Goal: Information Seeking & Learning: Find specific fact

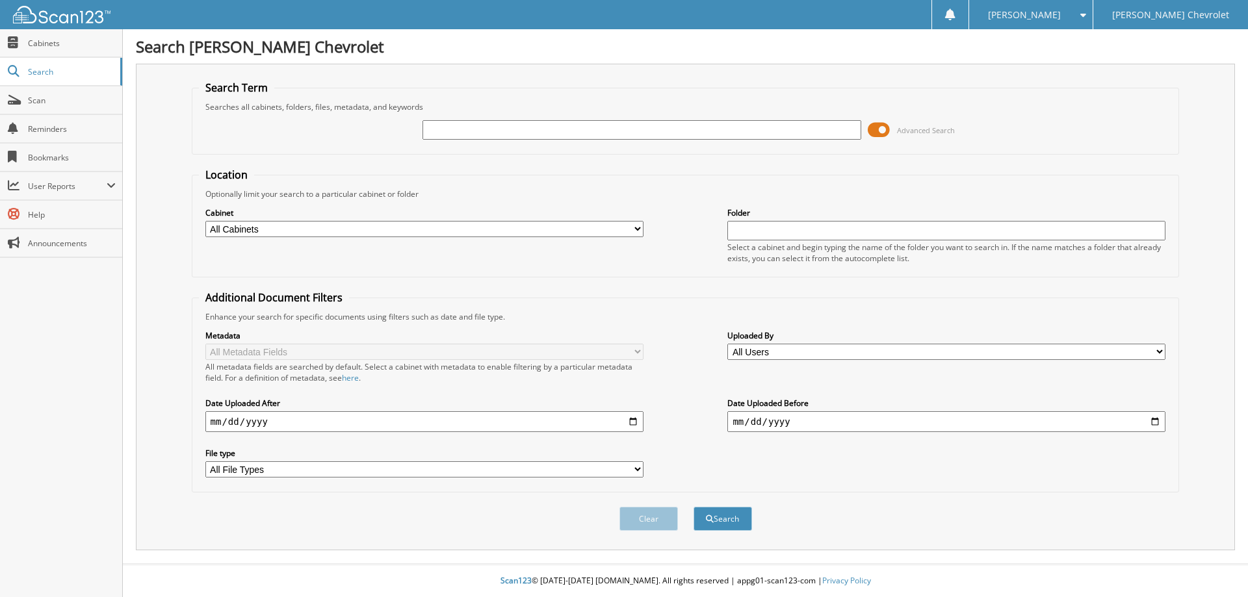
click at [524, 131] on input "text" at bounding box center [641, 129] width 438 height 19
type input "[PERSON_NAME]"
select select "5101"
click at [693, 507] on button "Search" at bounding box center [722, 519] width 58 height 24
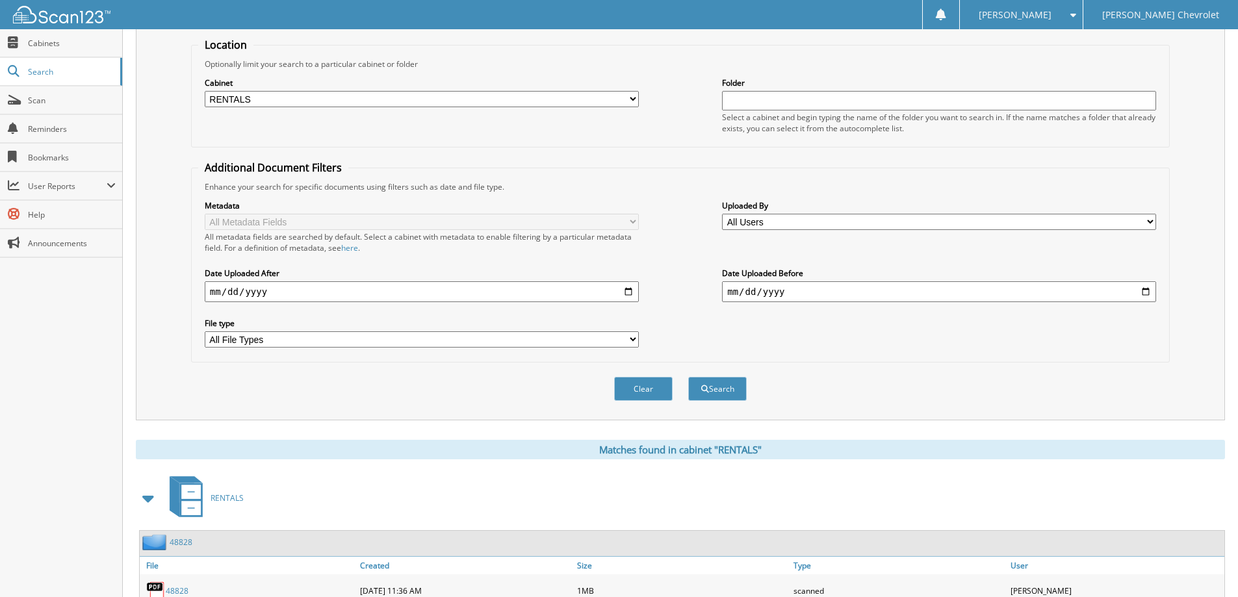
scroll to position [201, 0]
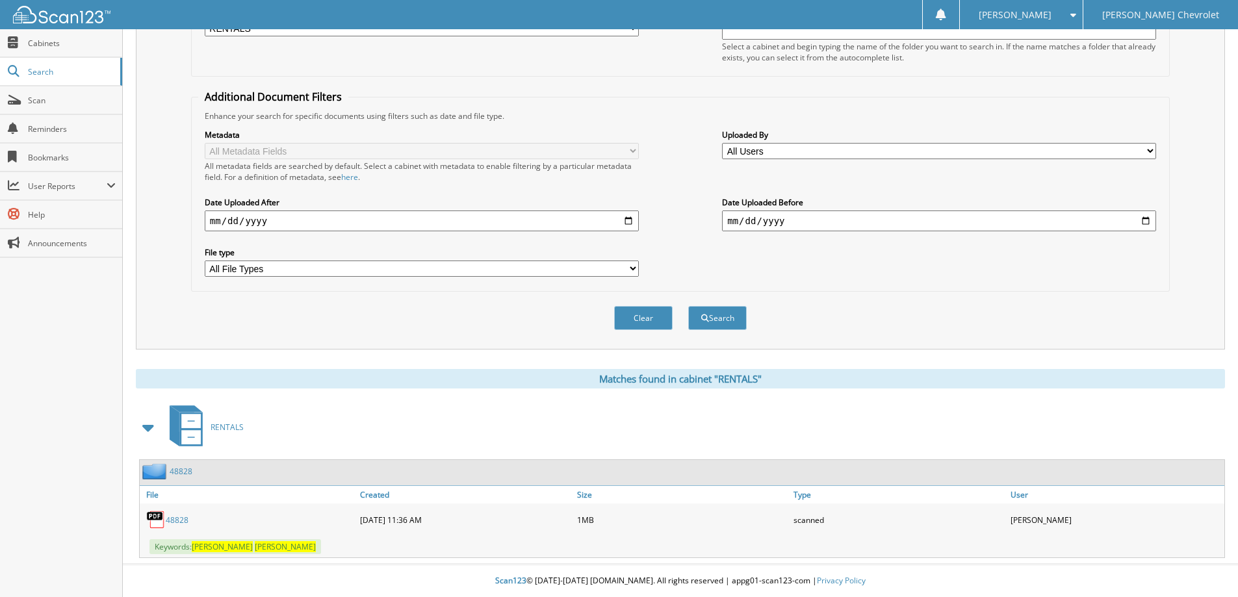
click at [181, 469] on link "48828" at bounding box center [181, 471] width 23 height 11
